Goal: Task Accomplishment & Management: Use online tool/utility

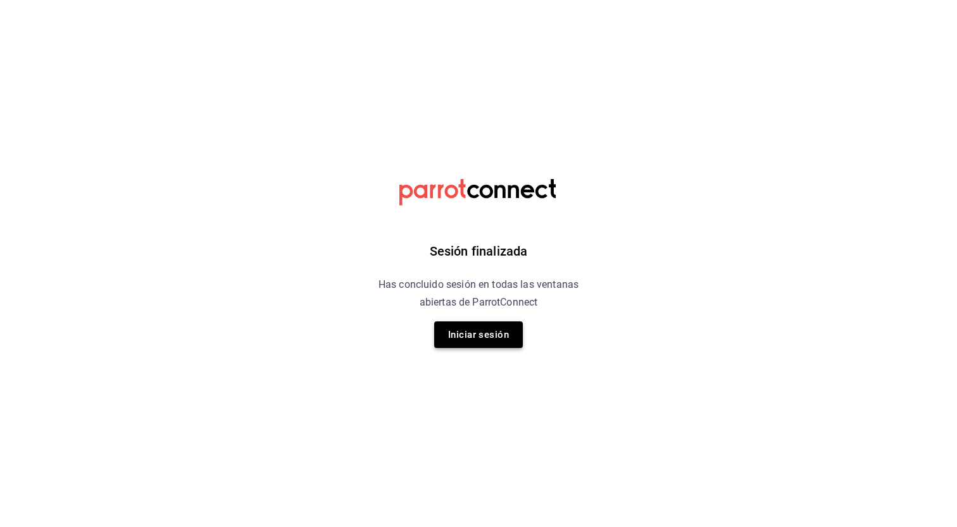
click at [487, 338] on button "Iniciar sesión" at bounding box center [478, 335] width 89 height 27
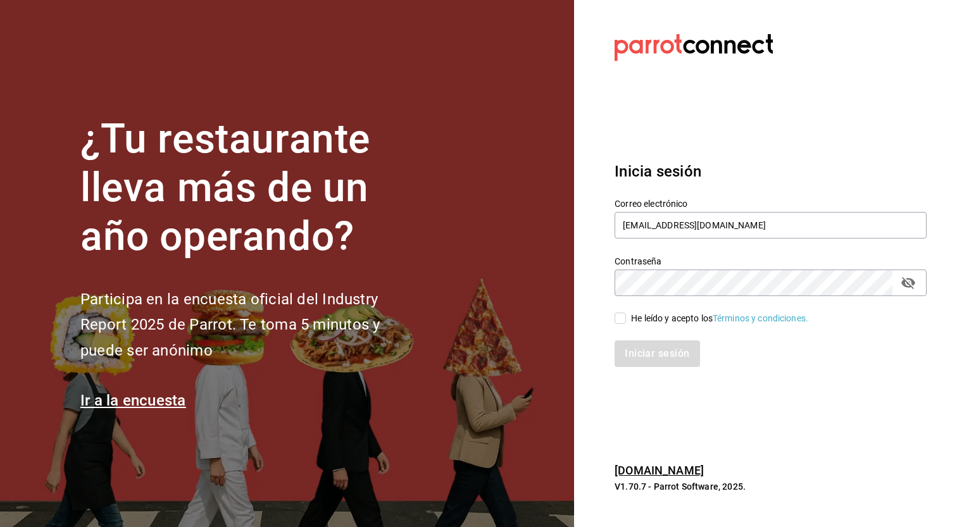
click at [617, 318] on input "He leído y acepto los Términos y condiciones." at bounding box center [620, 318] width 11 height 11
checkbox input "true"
click at [631, 353] on button "Iniciar sesión" at bounding box center [658, 354] width 86 height 27
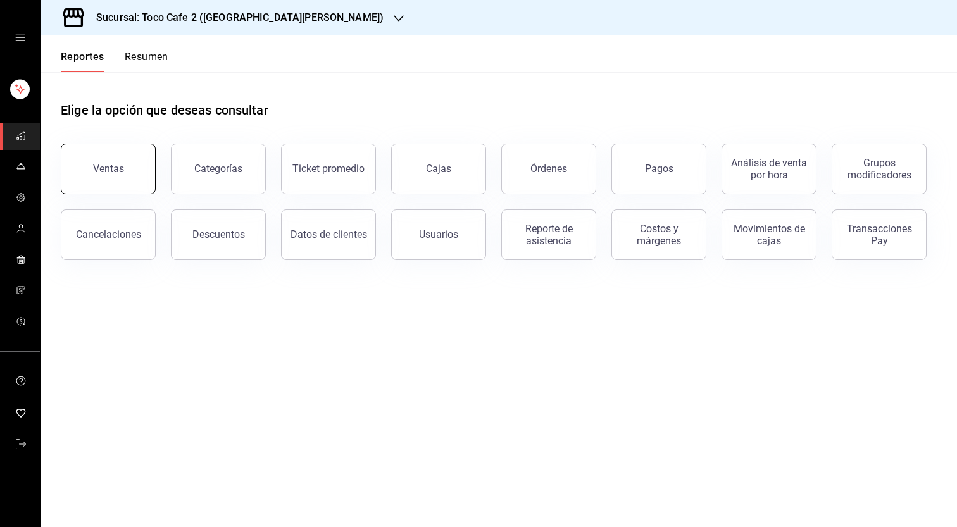
click at [108, 178] on button "Ventas" at bounding box center [108, 169] width 95 height 51
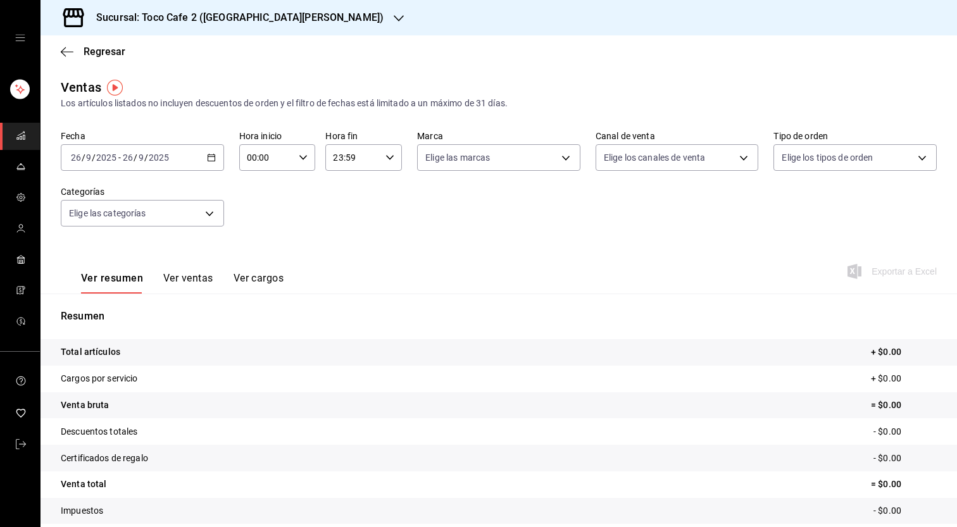
click at [394, 13] on icon "button" at bounding box center [399, 18] width 10 height 10
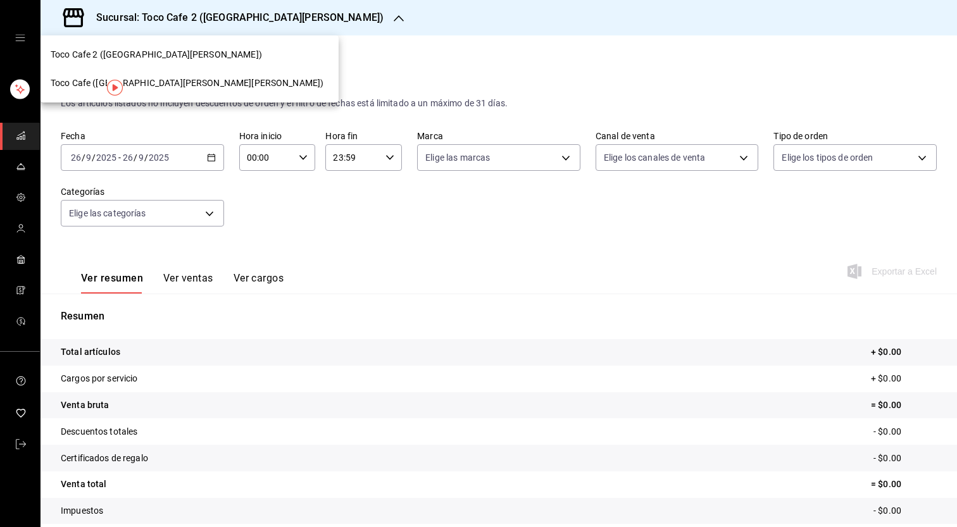
click at [194, 82] on div "Toco Cafe ([GEOGRAPHIC_DATA][PERSON_NAME][PERSON_NAME])" at bounding box center [190, 83] width 278 height 13
